Goal: Information Seeking & Learning: Check status

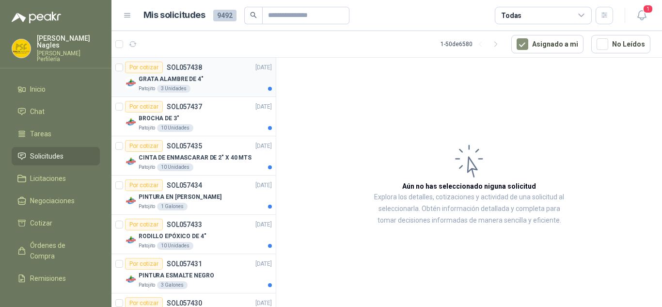
click at [210, 77] on div "GRATA ALAMBRE DE 4"" at bounding box center [205, 79] width 133 height 12
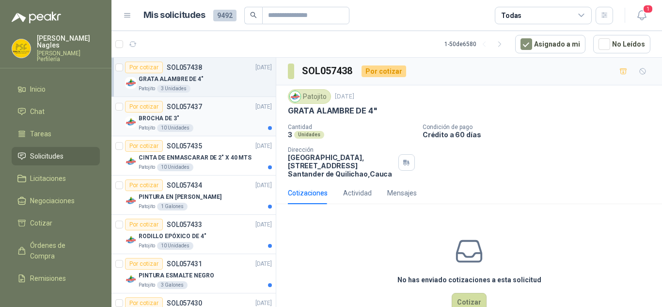
click at [233, 115] on div "BROCHA DE 3"" at bounding box center [205, 118] width 133 height 12
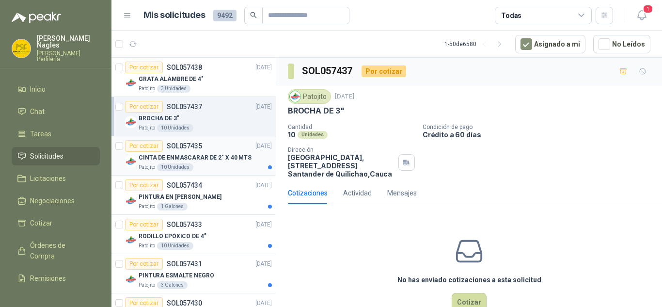
click at [207, 149] on div "Por cotizar SOL057435 25/09/25" at bounding box center [198, 146] width 147 height 12
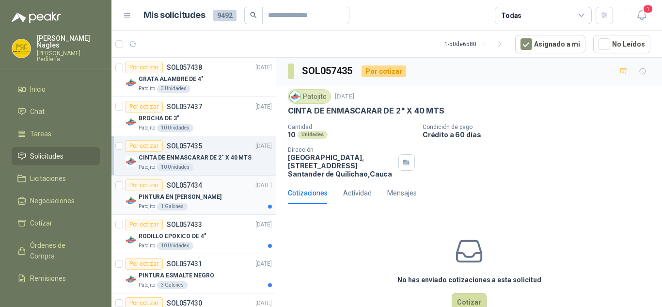
click at [236, 193] on div "PINTURA EN [PERSON_NAME]" at bounding box center [205, 197] width 133 height 12
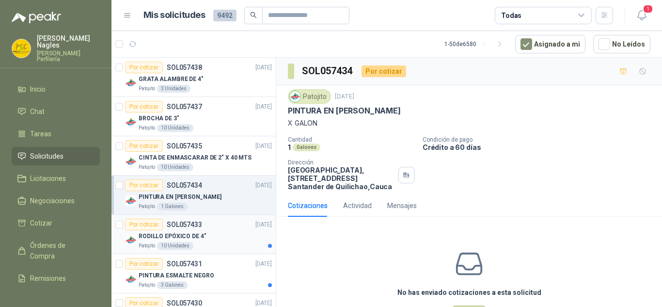
click at [223, 234] on div "RODILLO EPÓXICO DE 4"" at bounding box center [205, 236] width 133 height 12
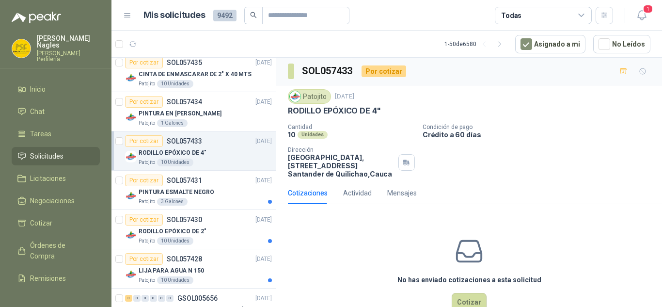
scroll to position [84, 0]
click at [223, 188] on div "PINTURA ESMALTE NEGRO" at bounding box center [205, 191] width 133 height 12
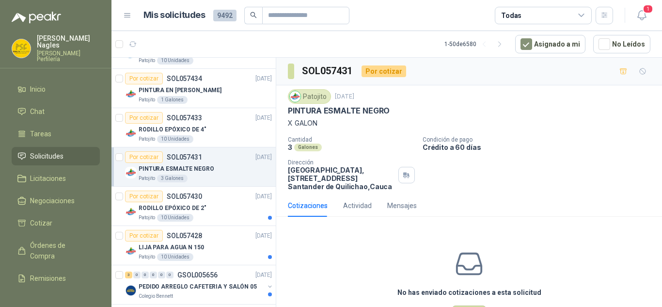
scroll to position [111, 0]
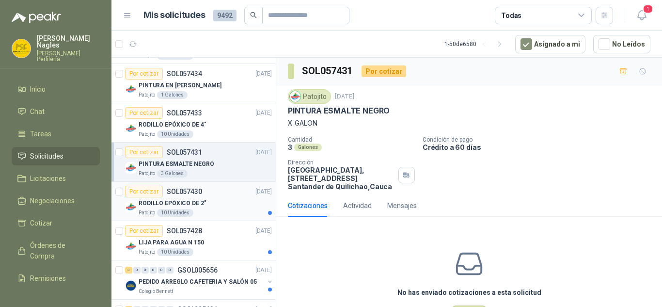
click at [224, 195] on div "Por cotizar SOL057430 25/09/25" at bounding box center [198, 192] width 147 height 12
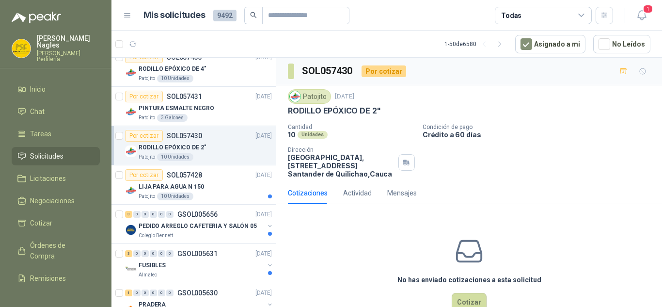
scroll to position [168, 0]
click at [220, 185] on div "LIJA PARA AGUA N 150" at bounding box center [205, 186] width 133 height 12
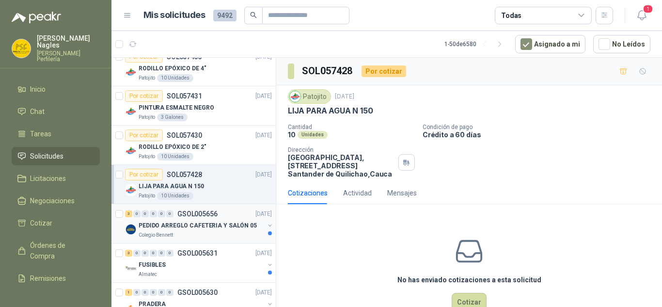
click at [223, 227] on p "PEDIDO ARREGLO CAFETERIA Y SALÓN 05" at bounding box center [198, 225] width 118 height 9
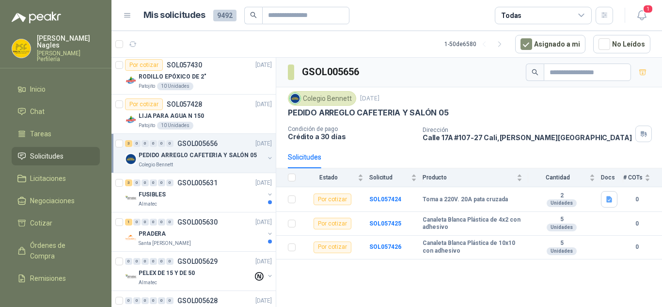
scroll to position [239, 0]
click at [220, 195] on div "FUSIBLES" at bounding box center [202, 194] width 126 height 12
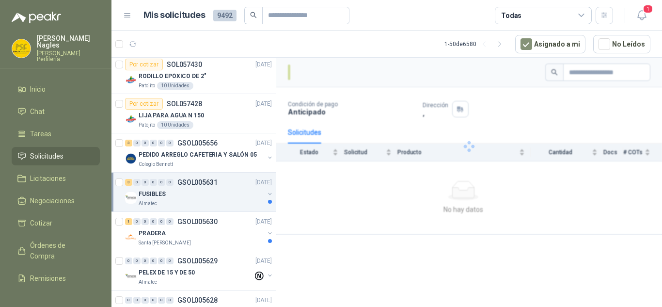
click at [201, 175] on div "3 0 0 0 0 0 GSOL005631 25/09/25 FUSIBLES Almatec" at bounding box center [193, 192] width 164 height 39
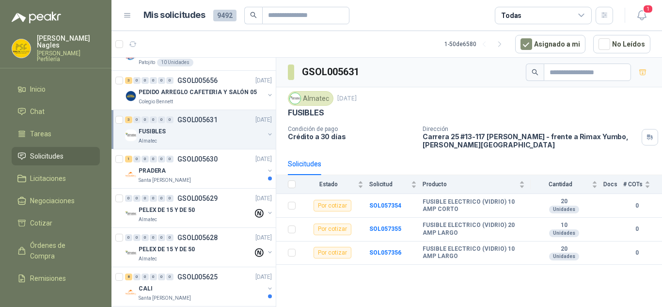
scroll to position [304, 0]
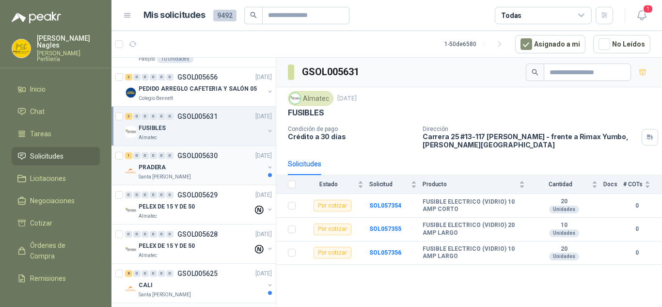
click at [219, 157] on div "1 0 0 0 0 0 GSOL005630 25/09/25" at bounding box center [199, 156] width 149 height 12
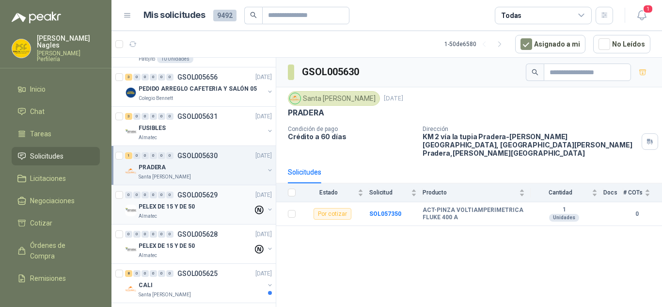
click at [199, 194] on p "GSOL005629" at bounding box center [197, 194] width 40 height 7
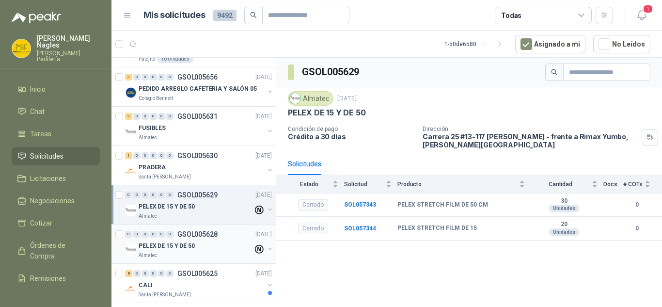
click at [223, 239] on div "0 0 0 0 0 0 GSOL005628 25/09/25" at bounding box center [199, 234] width 149 height 12
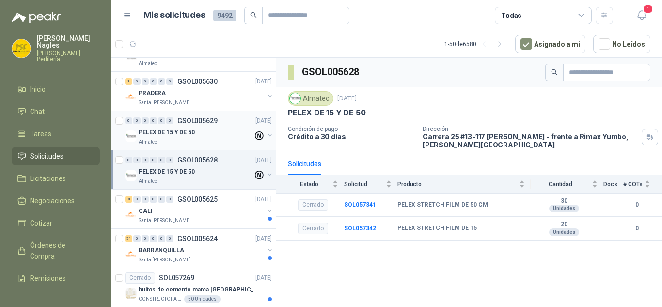
scroll to position [379, 0]
click at [205, 203] on div "8 0 0 0 0 0 GSOL005625 25/09/25" at bounding box center [199, 199] width 149 height 12
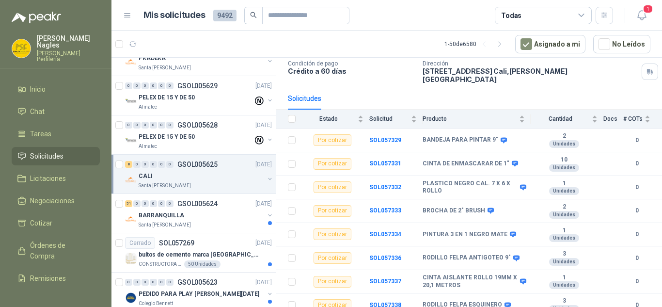
scroll to position [419, 1]
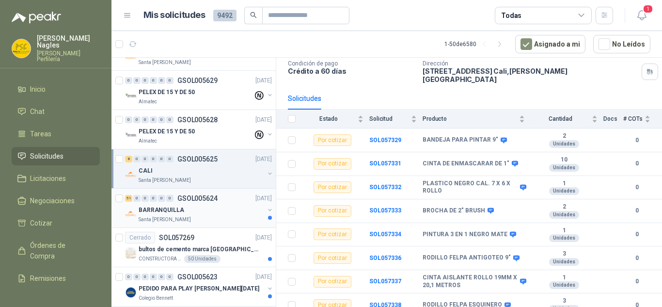
click at [218, 213] on div "BARRANQUILLA" at bounding box center [202, 210] width 126 height 12
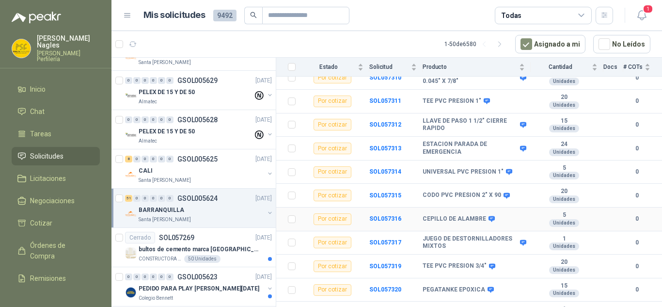
scroll to position [1085, 0]
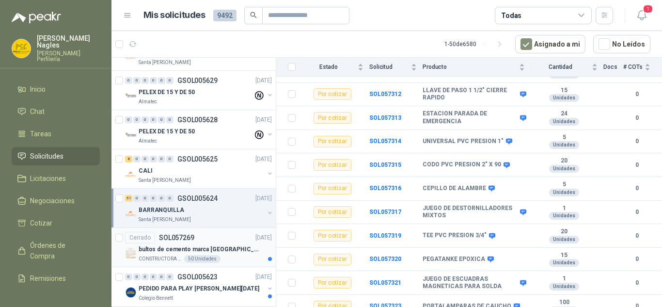
click at [220, 236] on div "Cerrado SOL057269 25/09/25" at bounding box center [198, 238] width 147 height 12
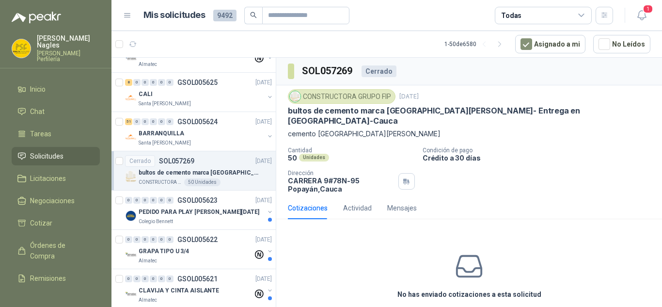
scroll to position [496, 1]
click at [209, 209] on p "PEDIDO PARA PLAY [PERSON_NAME][DATE]" at bounding box center [199, 211] width 121 height 9
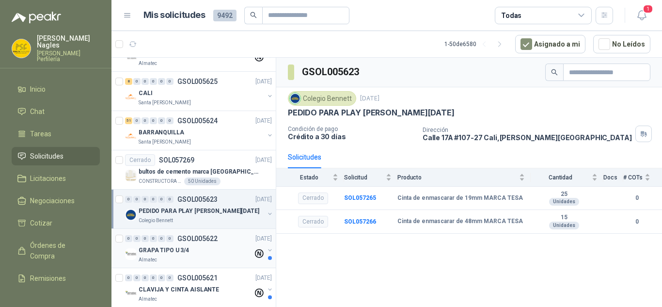
click at [206, 241] on p "GSOL005622" at bounding box center [197, 238] width 40 height 7
click at [202, 257] on div "Almatec" at bounding box center [196, 260] width 114 height 8
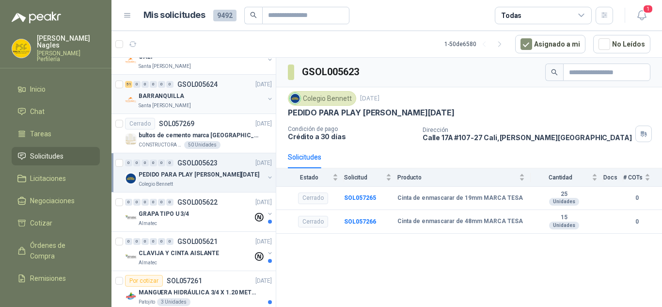
scroll to position [541, 1]
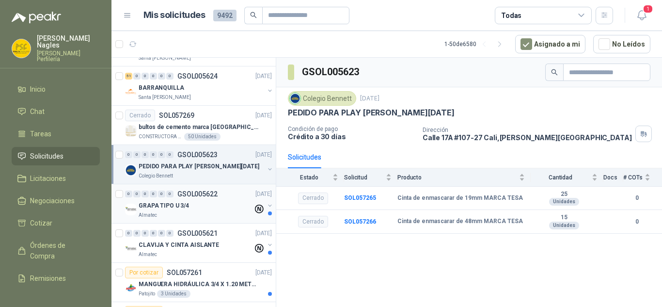
click at [213, 198] on div "0 0 0 0 0 0 GSOL005622 25/09/25" at bounding box center [199, 194] width 149 height 12
click at [214, 209] on div "GRAPA TIPO U 3/4" at bounding box center [196, 206] width 114 height 12
click at [213, 255] on div "Almatec" at bounding box center [196, 255] width 114 height 8
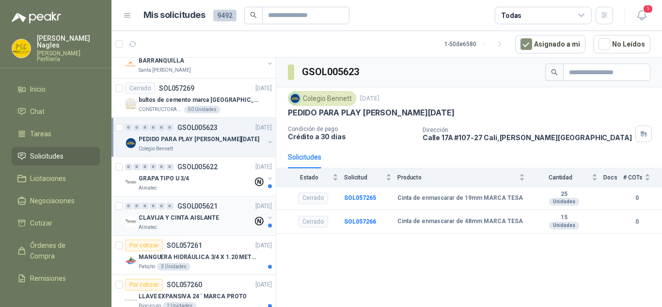
scroll to position [576, 1]
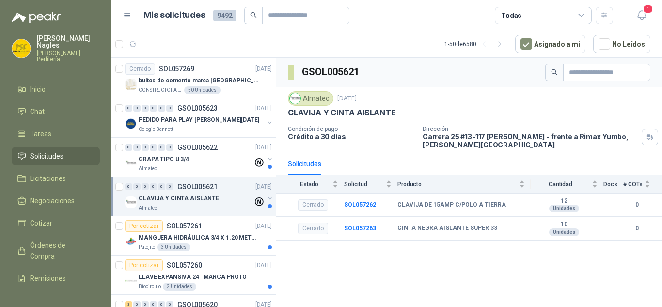
scroll to position [588, 0]
click at [212, 160] on div "GRAPA TIPO U 3/4" at bounding box center [196, 159] width 114 height 12
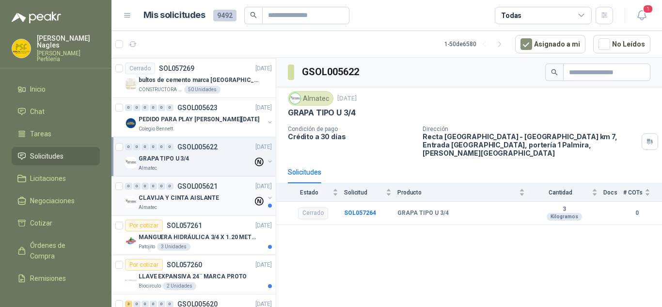
click at [209, 191] on div "0 0 0 0 0 0 GSOL005621 [DATE]" at bounding box center [199, 186] width 149 height 12
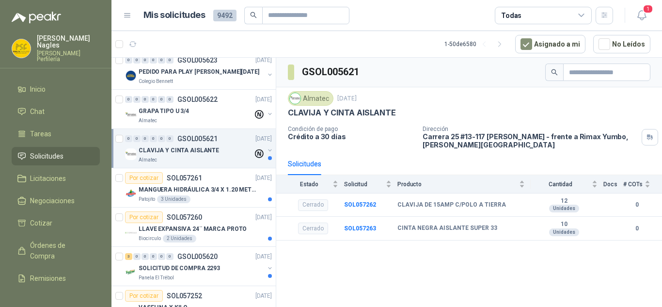
scroll to position [637, 0]
click at [209, 194] on div "Patojito 3 Unidades" at bounding box center [205, 198] width 133 height 8
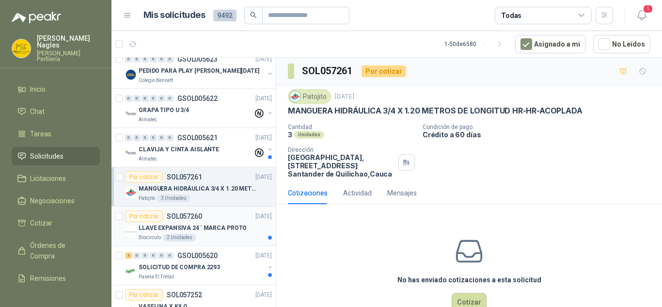
click at [215, 220] on div "Por cotizar SOL057260 [DATE]" at bounding box center [198, 216] width 147 height 12
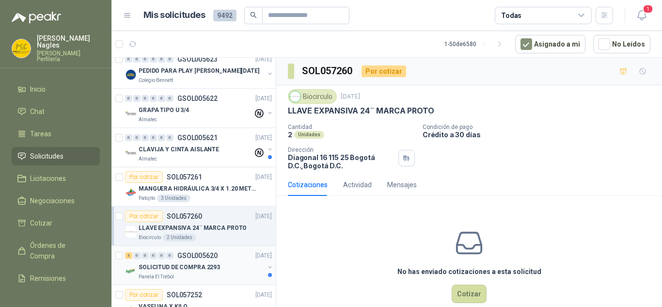
click at [208, 263] on p "SOLICITUD DE COMPRA 2293" at bounding box center [179, 267] width 81 height 9
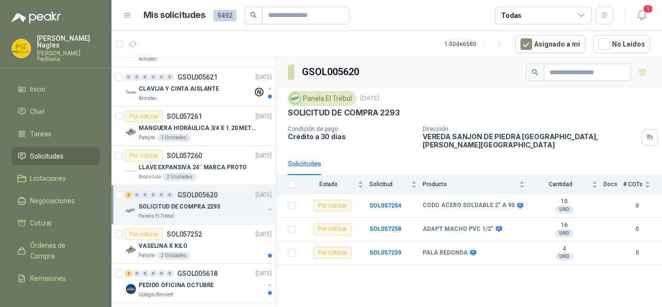
scroll to position [706, 0]
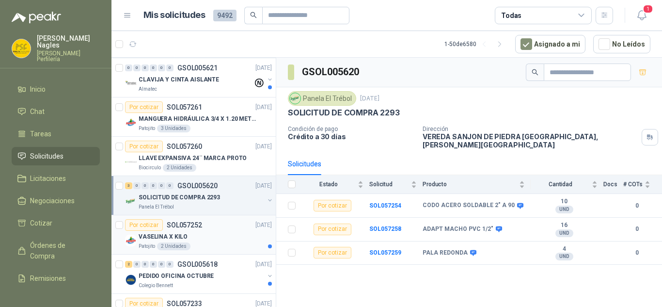
click at [207, 224] on div "Por cotizar SOL057252 [DATE]" at bounding box center [198, 225] width 147 height 12
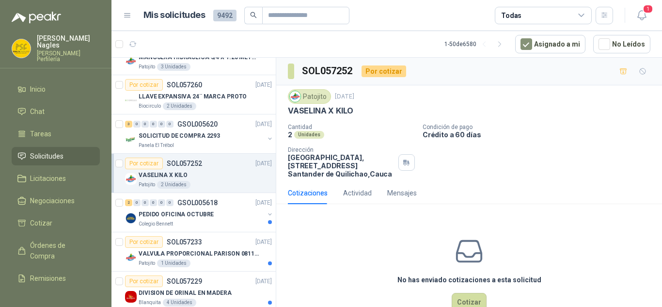
scroll to position [768, 0]
click at [223, 134] on div "SOLICITUD DE COMPRA 2293" at bounding box center [202, 135] width 126 height 12
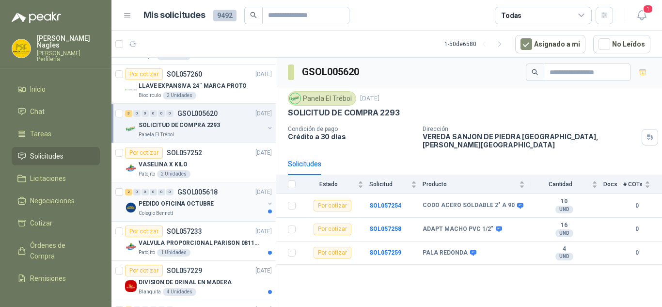
scroll to position [780, 0]
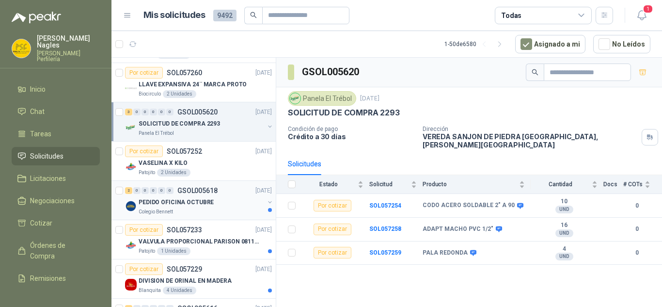
click at [217, 207] on div "PEDIDO OFICINA OCTUBRE" at bounding box center [202, 202] width 126 height 12
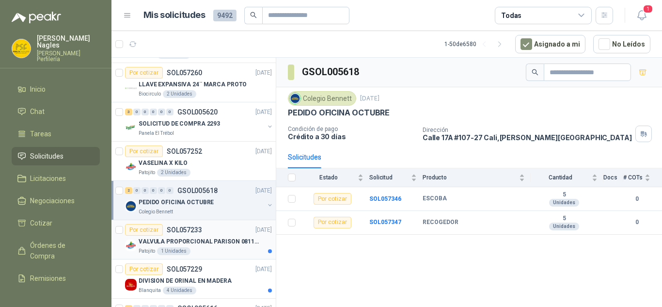
click at [216, 245] on p "VALVULA PROPORCIONAL PARISON 0811404612 / 4WRPEH6C4 REXROTH" at bounding box center [199, 241] width 121 height 9
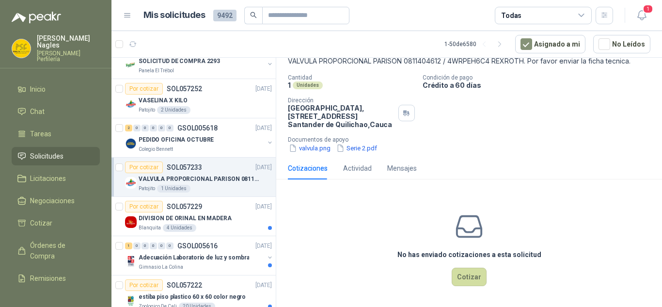
scroll to position [843, 0]
click at [217, 208] on div "Por cotizar SOL057229 [DATE]" at bounding box center [198, 206] width 147 height 12
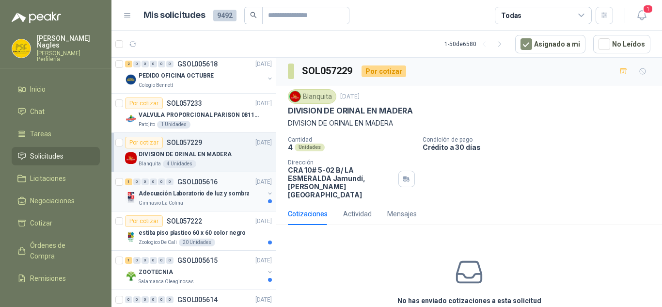
scroll to position [911, 0]
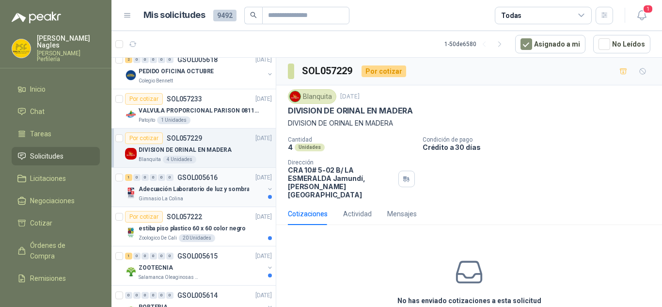
click at [213, 182] on div "1 0 0 0 0 0 GSOL005616 [DATE]" at bounding box center [199, 178] width 149 height 12
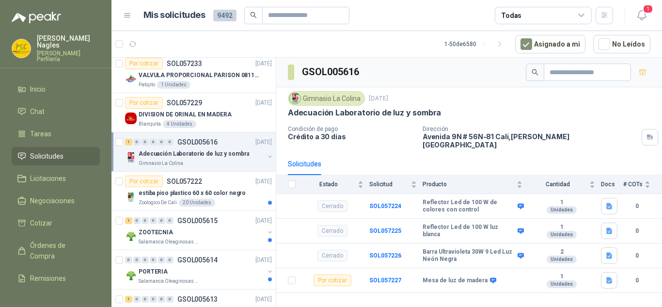
scroll to position [947, 0]
click at [230, 182] on div "Por cotizar SOL057222 [DATE]" at bounding box center [198, 181] width 147 height 12
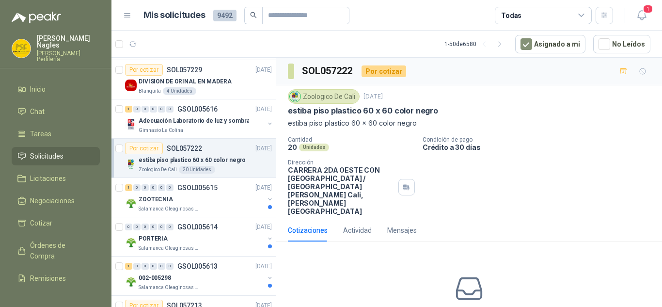
scroll to position [990, 0]
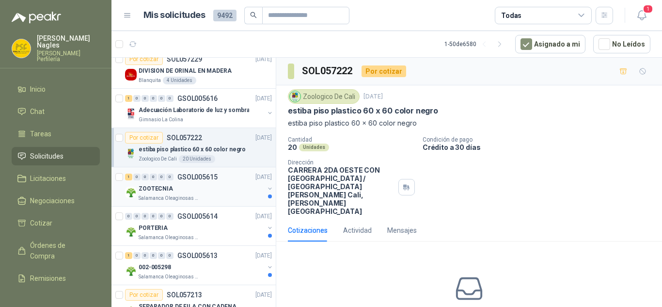
click at [206, 185] on div "ZOOTECNIA" at bounding box center [202, 189] width 126 height 12
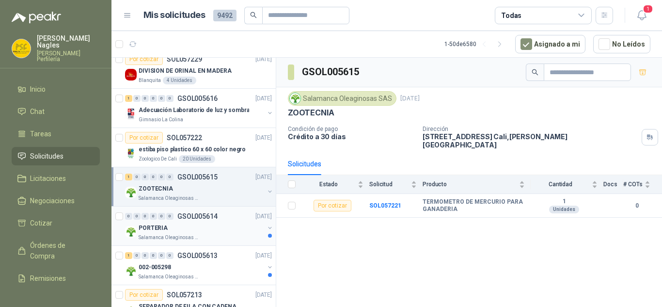
click at [203, 229] on div "PORTERIA" at bounding box center [202, 228] width 126 height 12
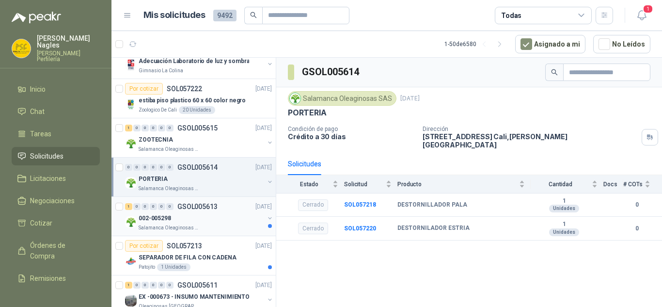
scroll to position [1039, 0]
click at [220, 214] on div "002-005298" at bounding box center [202, 218] width 126 height 12
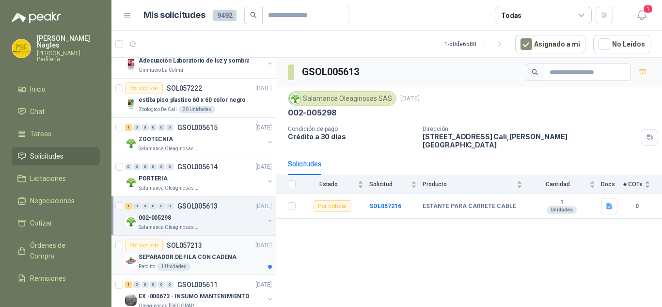
click at [218, 257] on p "SEPARADOR DE FILA CON CADENA" at bounding box center [188, 257] width 98 height 9
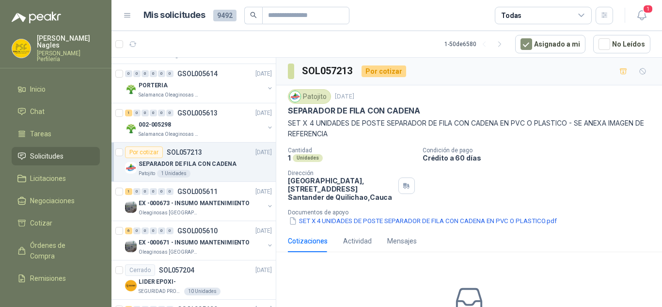
scroll to position [1133, 0]
click at [209, 203] on p "EX -000673 - INSUMO MANTENIMIENTO" at bounding box center [194, 202] width 111 height 9
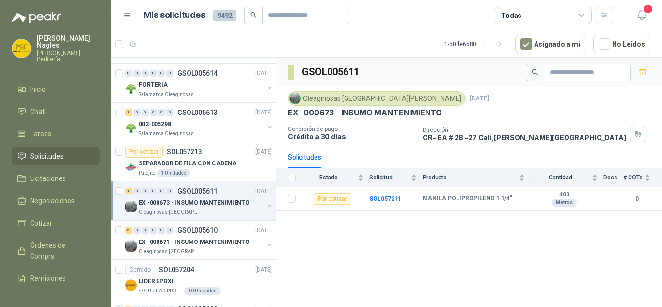
click at [579, 239] on div "GSOL005611 Oleaginosas San [PERSON_NAME] [DATE] EX -000673 - INSUMO MANTENIMIEN…" at bounding box center [469, 184] width 386 height 253
